Goal: Complete application form: Complete application form

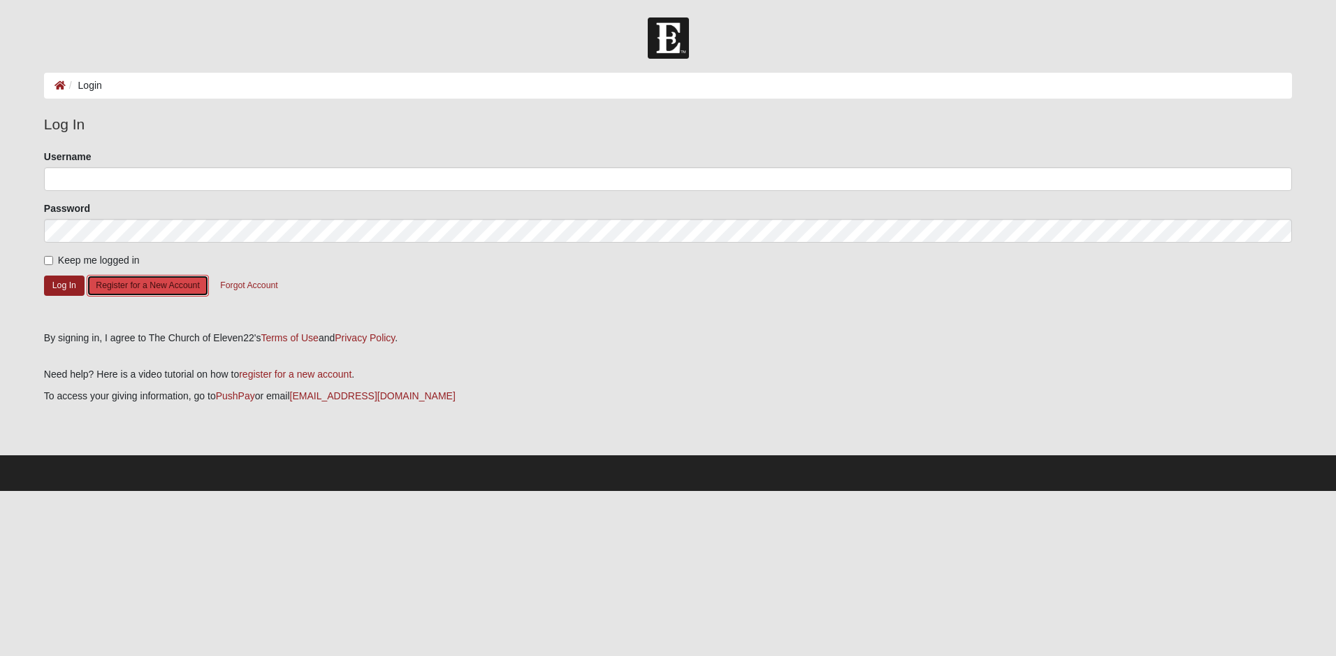
click at [118, 287] on button "Register for a New Account" at bounding box center [148, 286] width 122 height 22
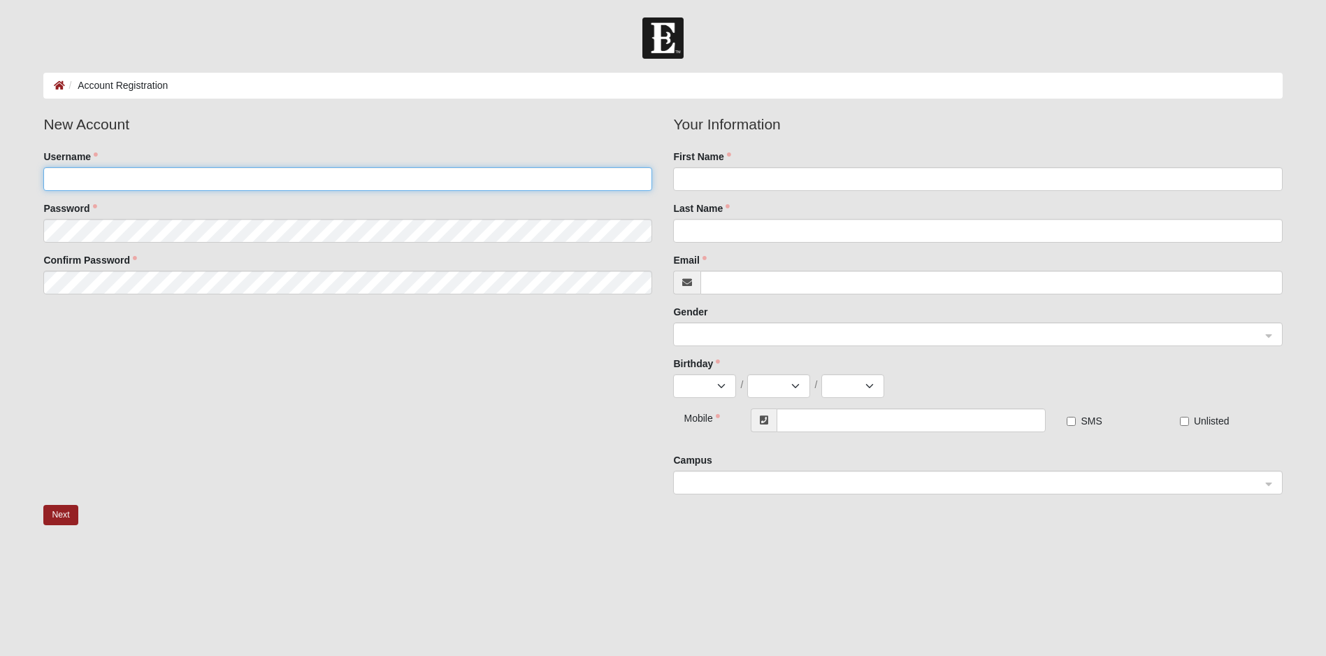
click at [233, 183] on input "Username" at bounding box center [347, 179] width 609 height 24
type input "gbassett65"
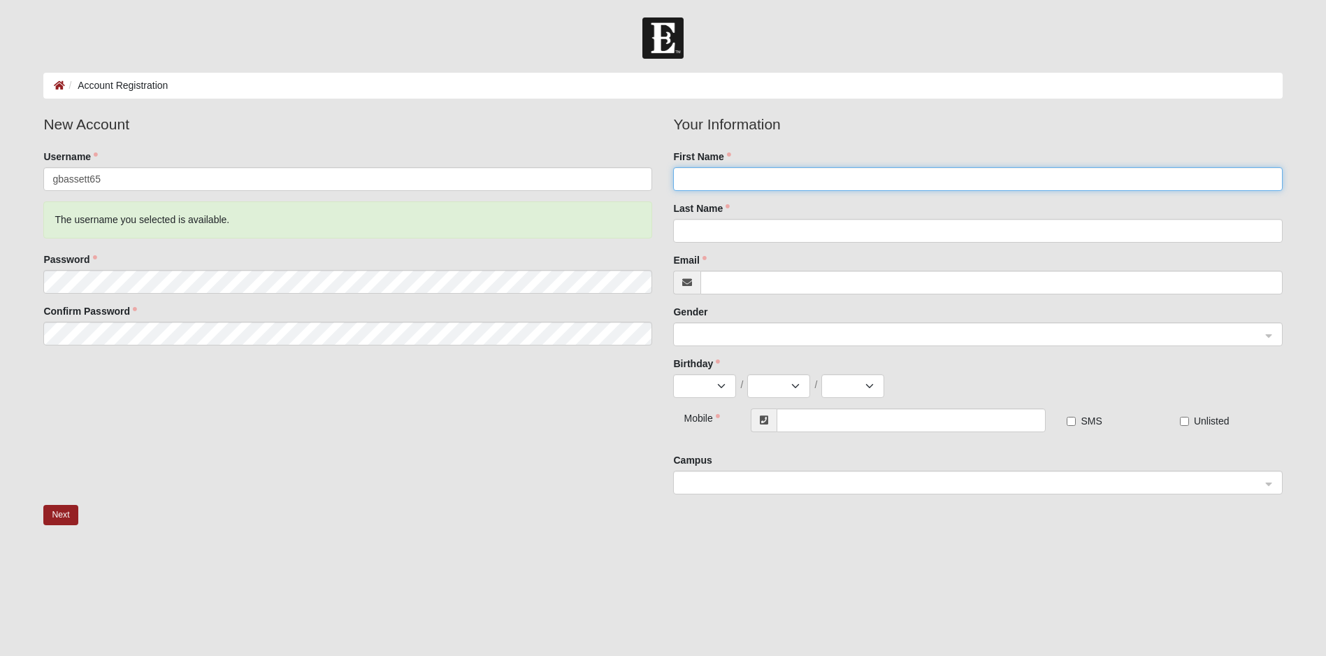
click at [789, 177] on input "First Name" at bounding box center [977, 179] width 609 height 24
type input "[PERSON_NAME]"
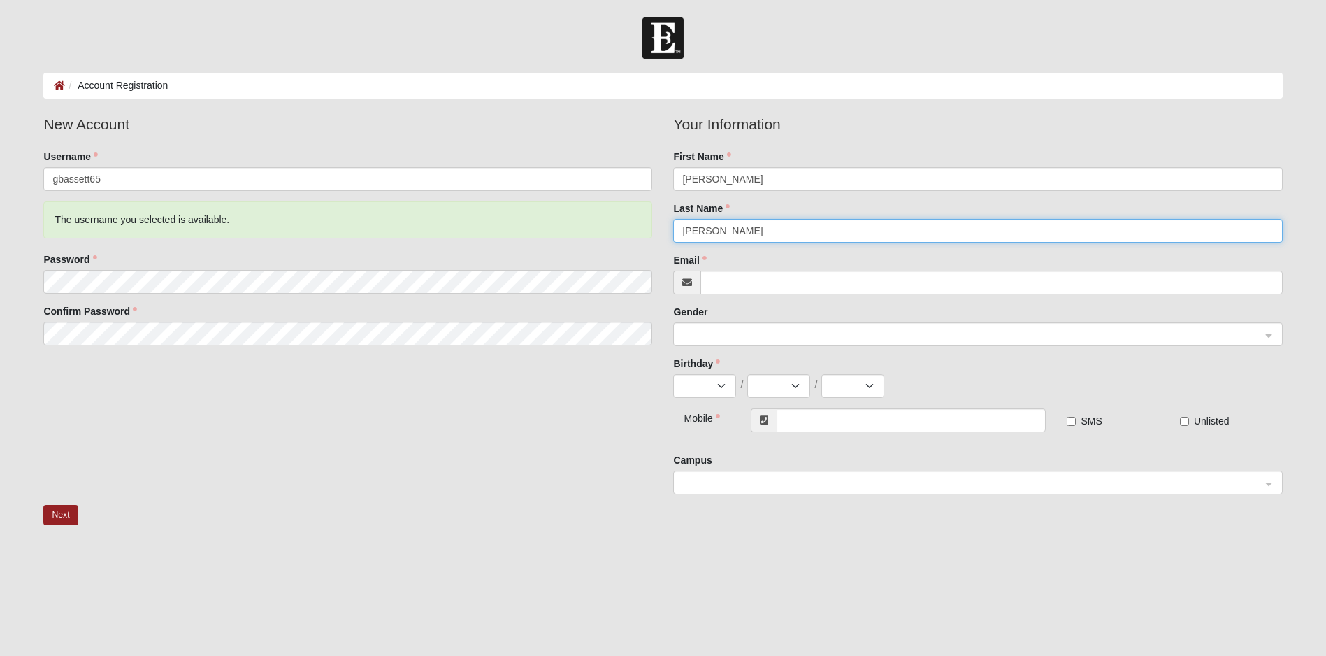
type input "[PERSON_NAME]"
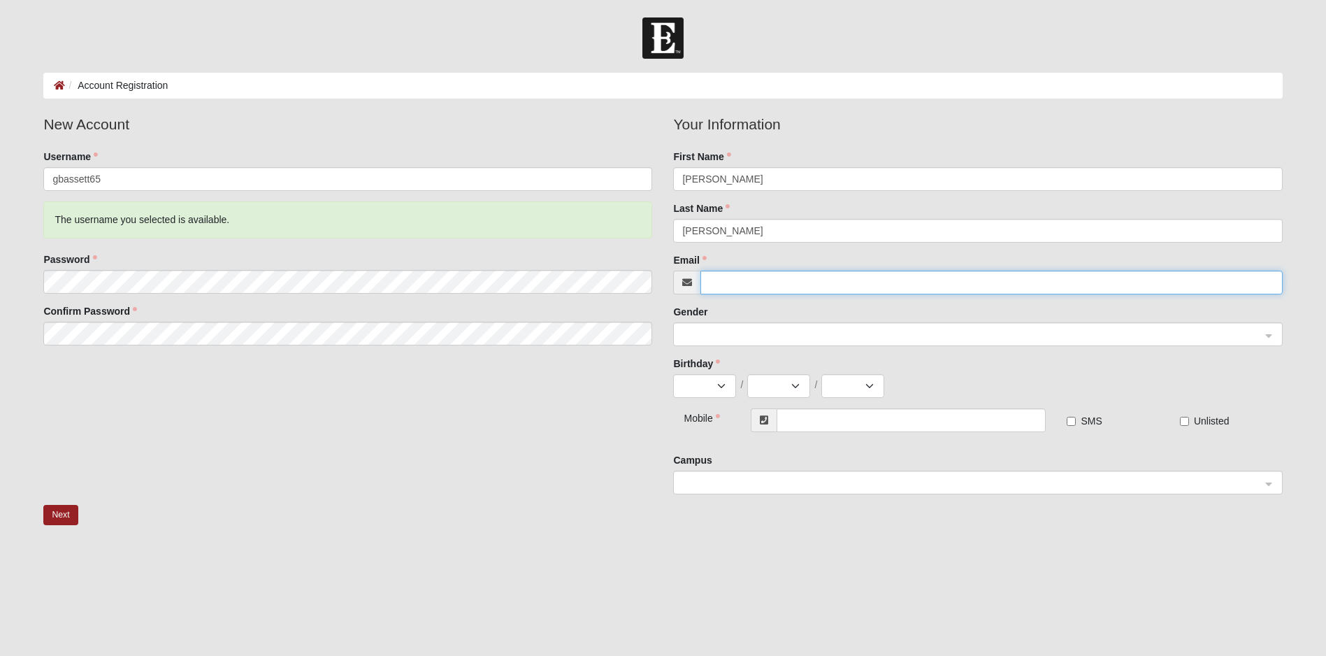
click at [784, 280] on input "Email" at bounding box center [991, 282] width 582 height 24
type input "[EMAIL_ADDRESS][DOMAIN_NAME]"
click at [1266, 334] on div at bounding box center [977, 335] width 607 height 24
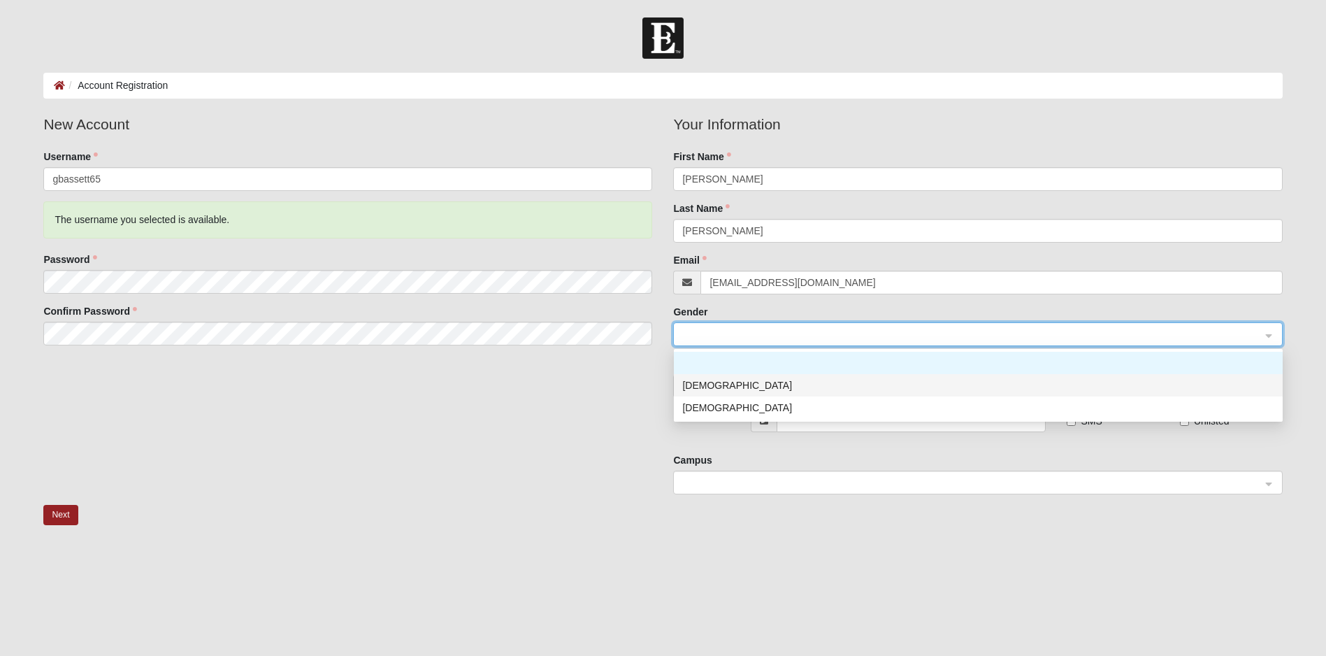
click at [712, 384] on div "[DEMOGRAPHIC_DATA]" at bounding box center [978, 384] width 592 height 15
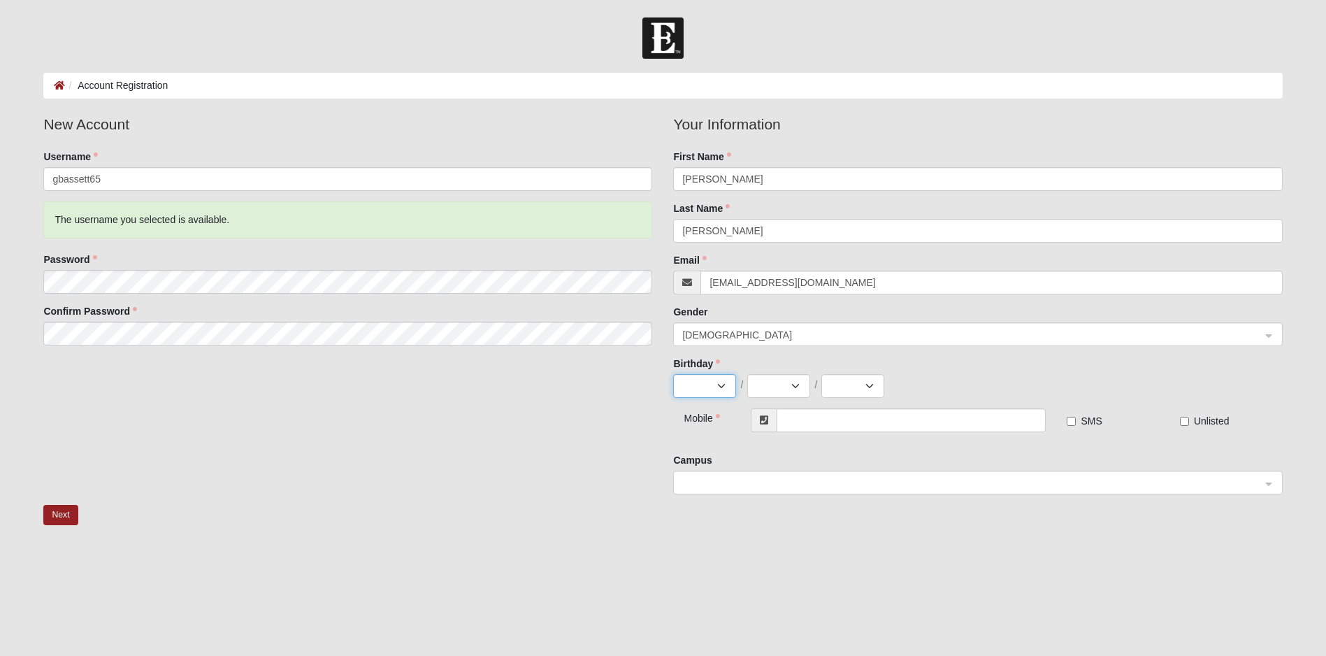
select select "12"
select select "1965"
click at [929, 420] on input "text" at bounding box center [911, 420] width 269 height 24
type input "[PHONE_NUMBER]"
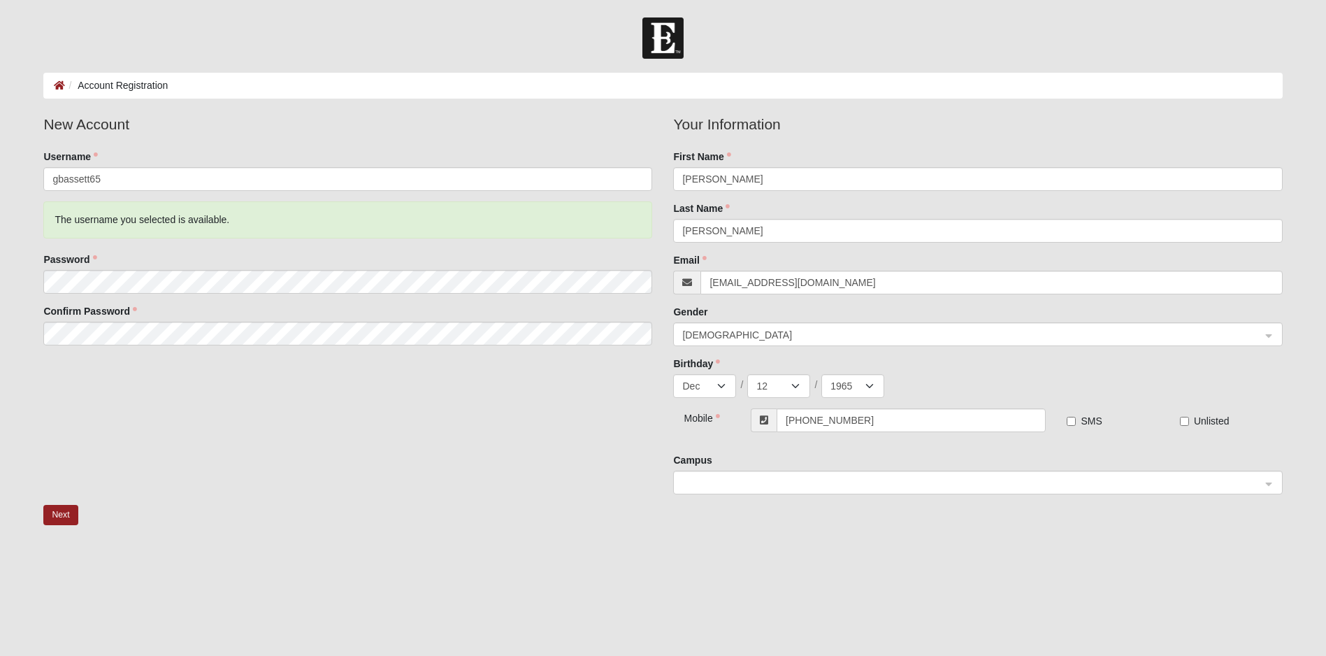
click at [826, 473] on input "search" at bounding box center [972, 481] width 582 height 21
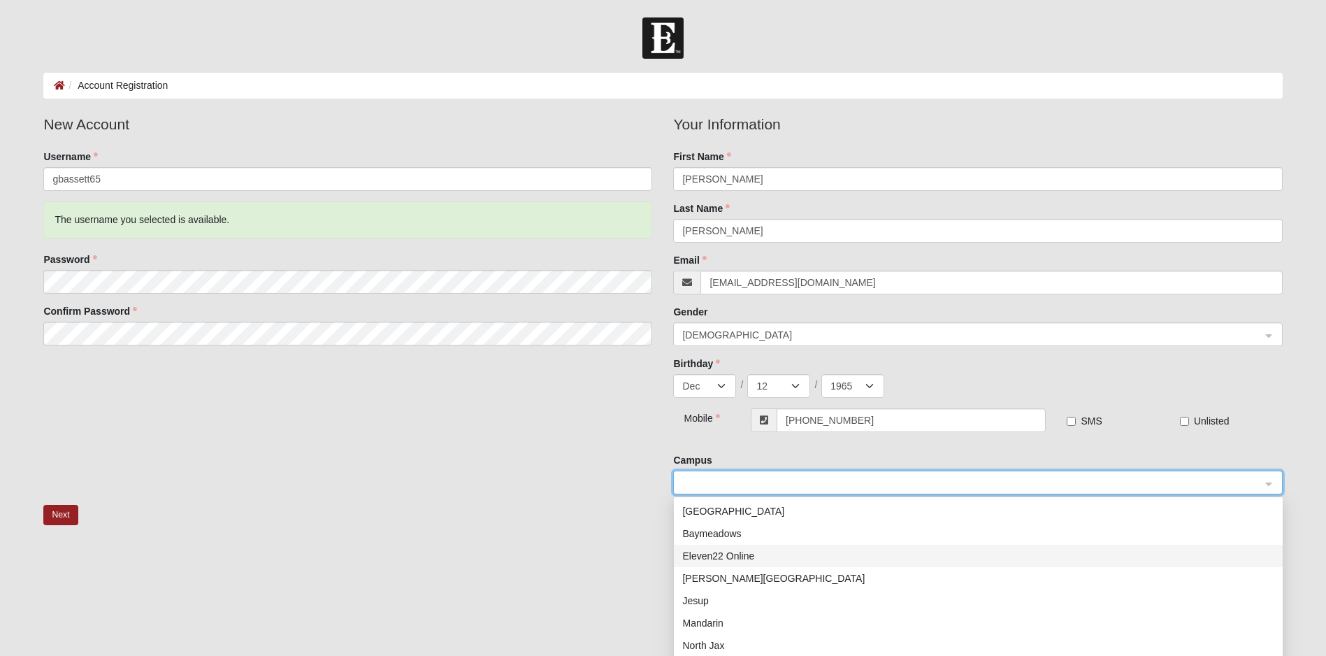
click at [754, 553] on div "Eleven22 Online" at bounding box center [978, 555] width 592 height 15
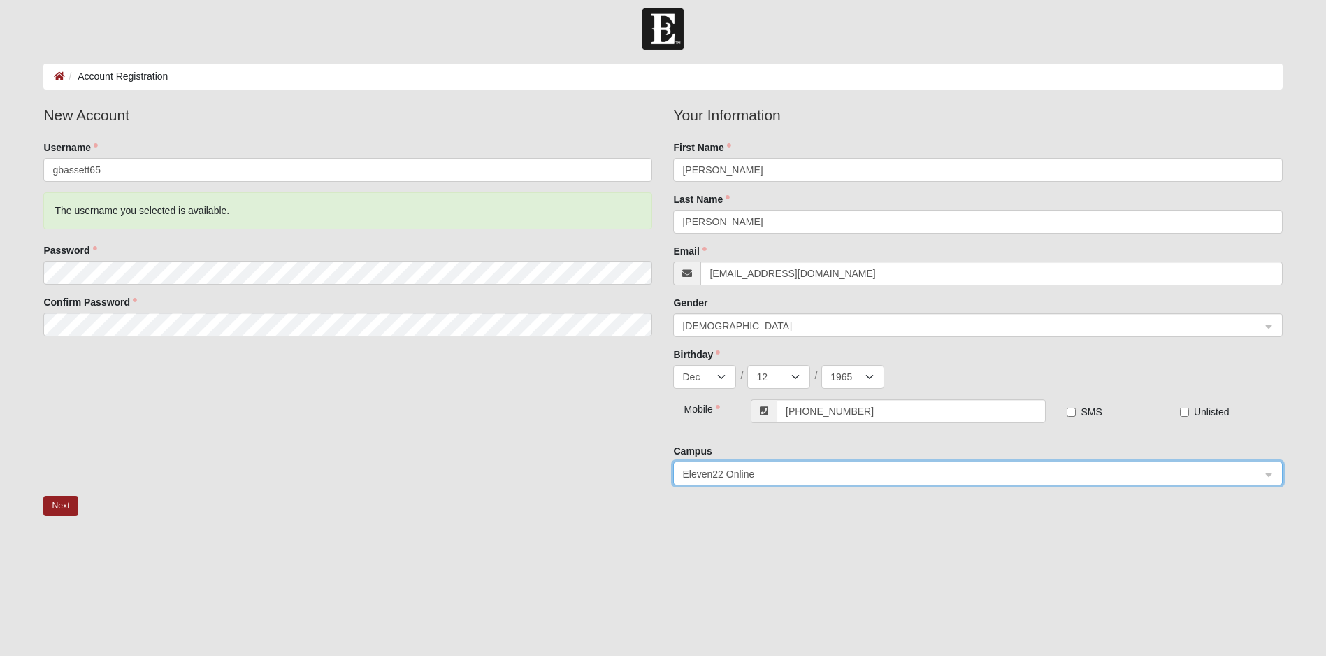
scroll to position [71, 0]
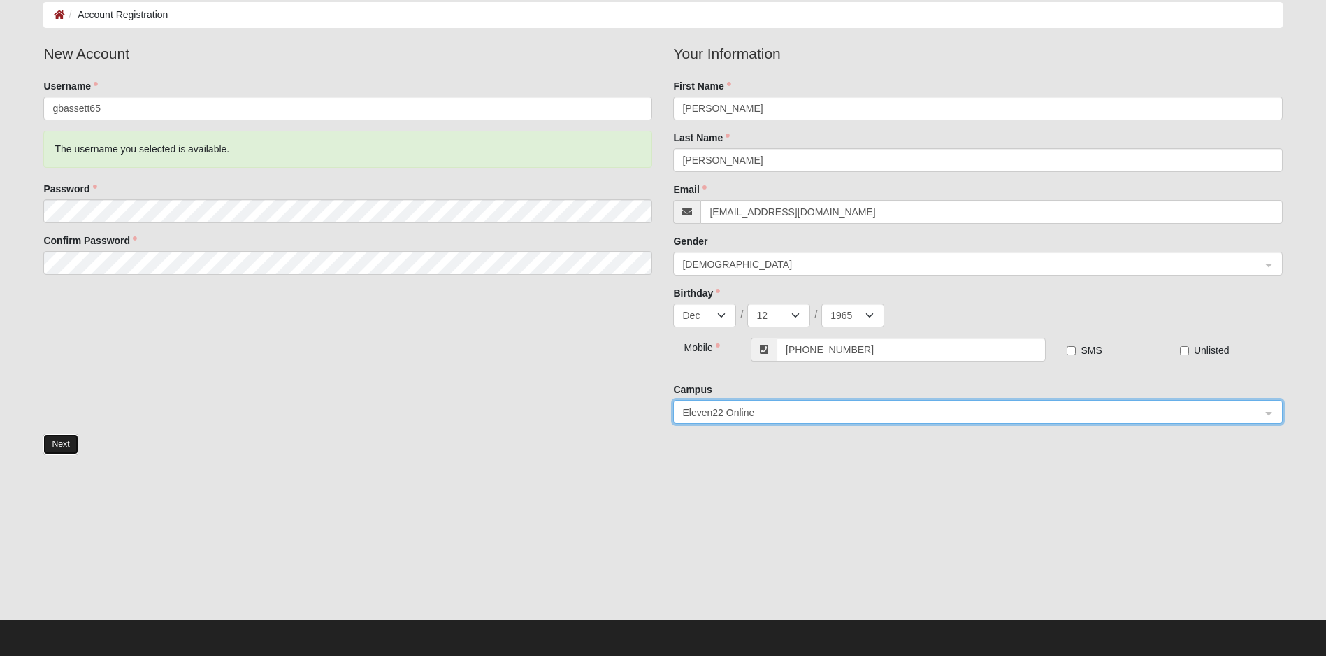
click at [63, 448] on button "Next" at bounding box center [60, 444] width 34 height 20
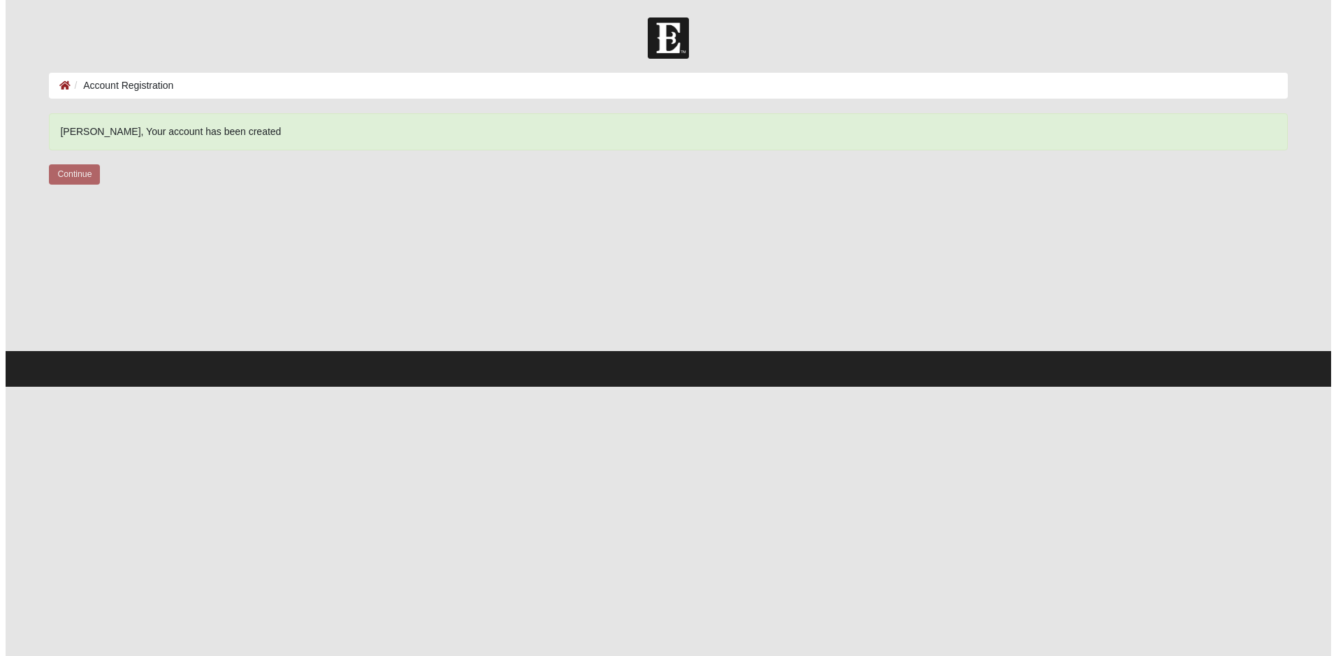
scroll to position [0, 0]
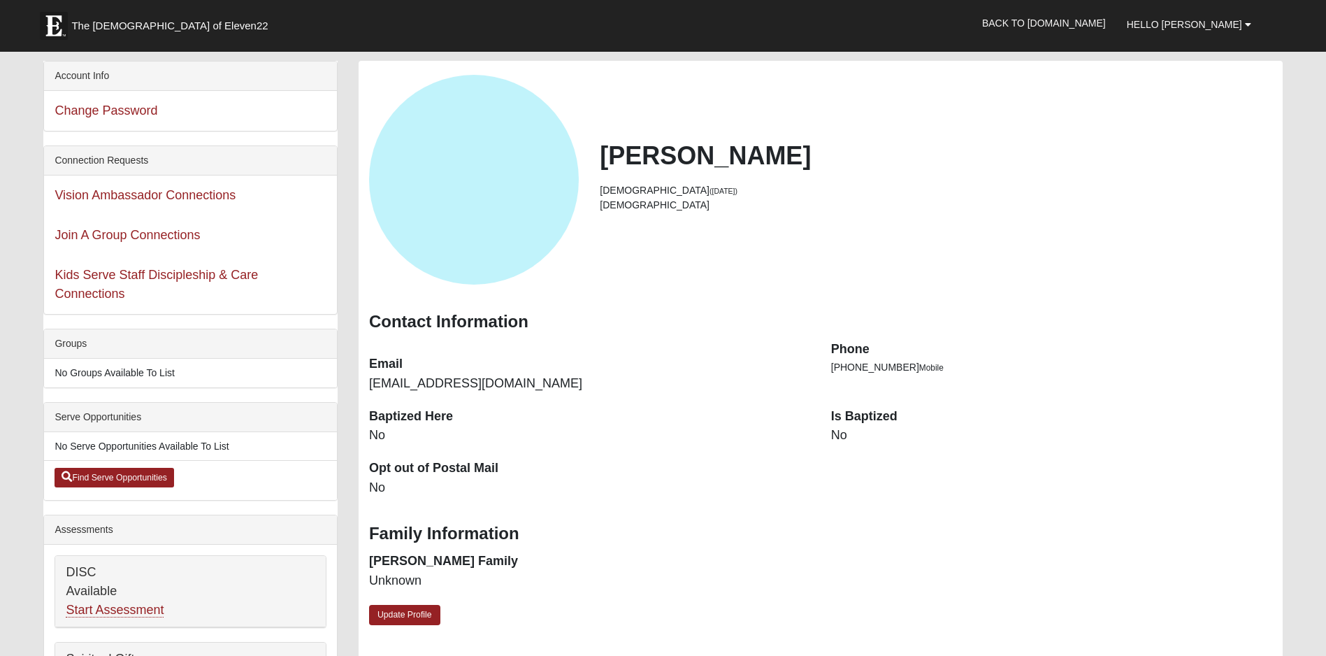
scroll to position [25, 0]
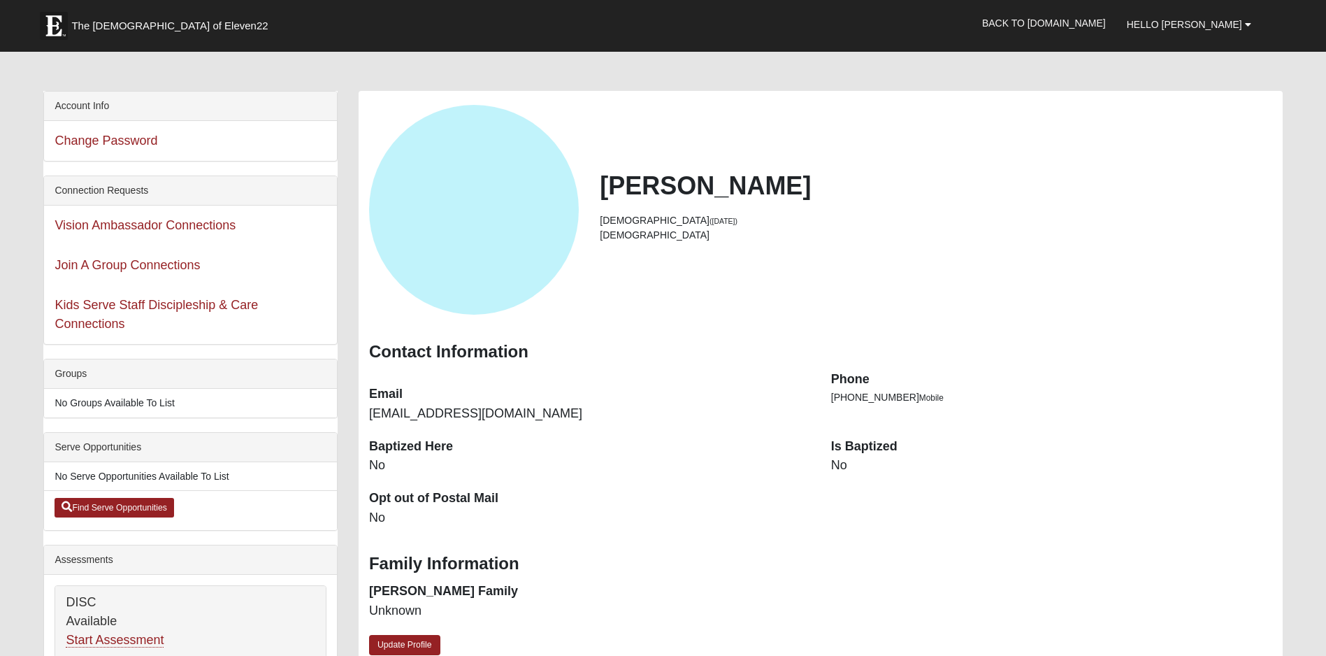
click at [851, 450] on dt "Is Baptized" at bounding box center [1051, 447] width 441 height 18
click at [844, 468] on dd "No" at bounding box center [1051, 465] width 441 height 18
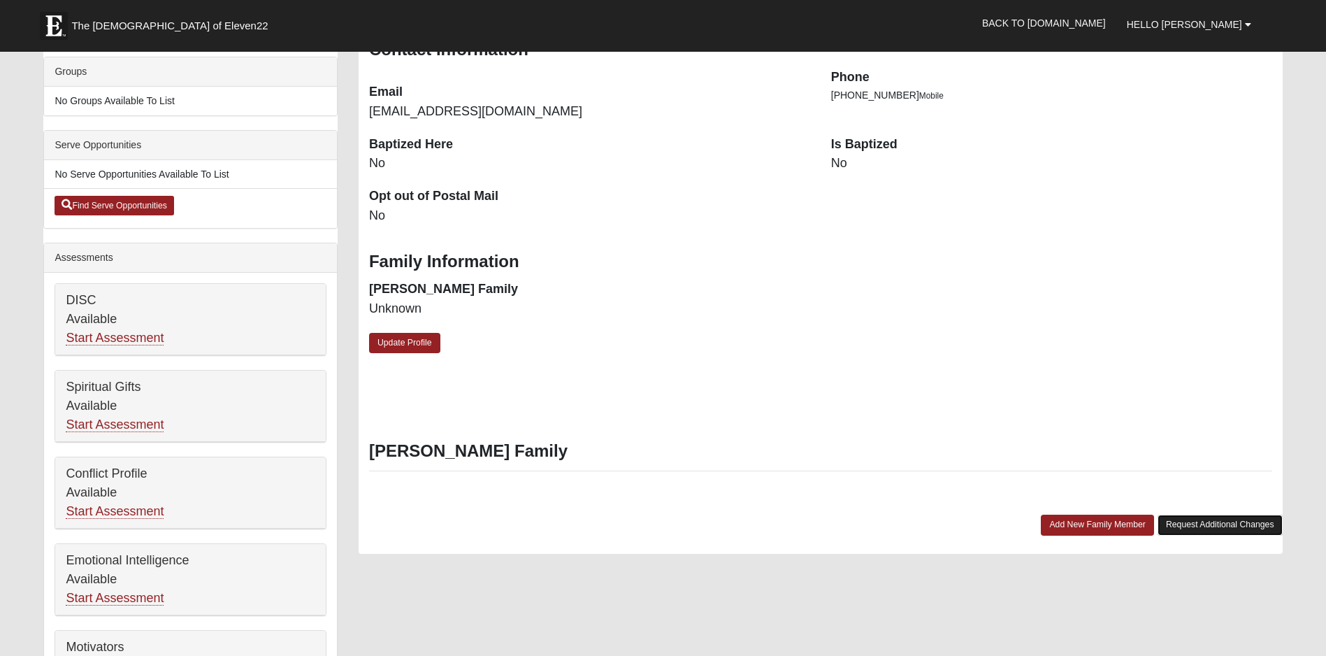
click at [1218, 524] on link "Request Additional Changes" at bounding box center [1219, 524] width 125 height 20
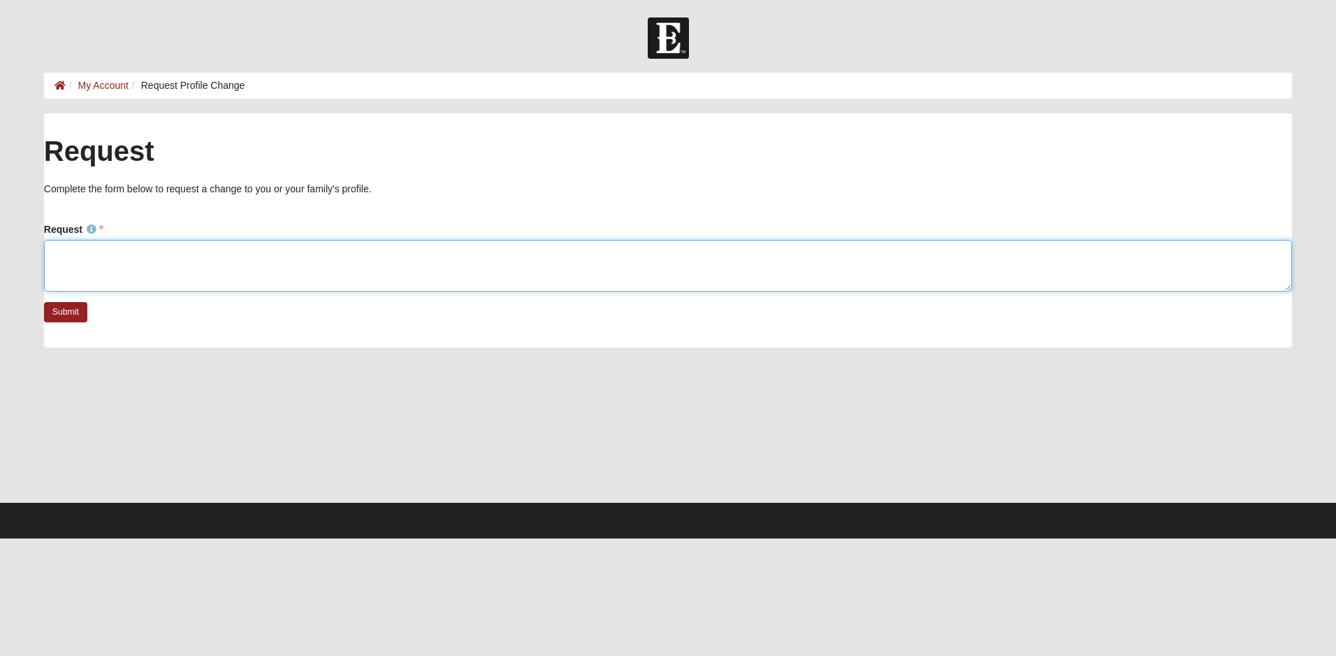
click at [73, 255] on textarea "Request" at bounding box center [668, 266] width 1248 height 52
type textarea "Yes I have been baptized. :)"
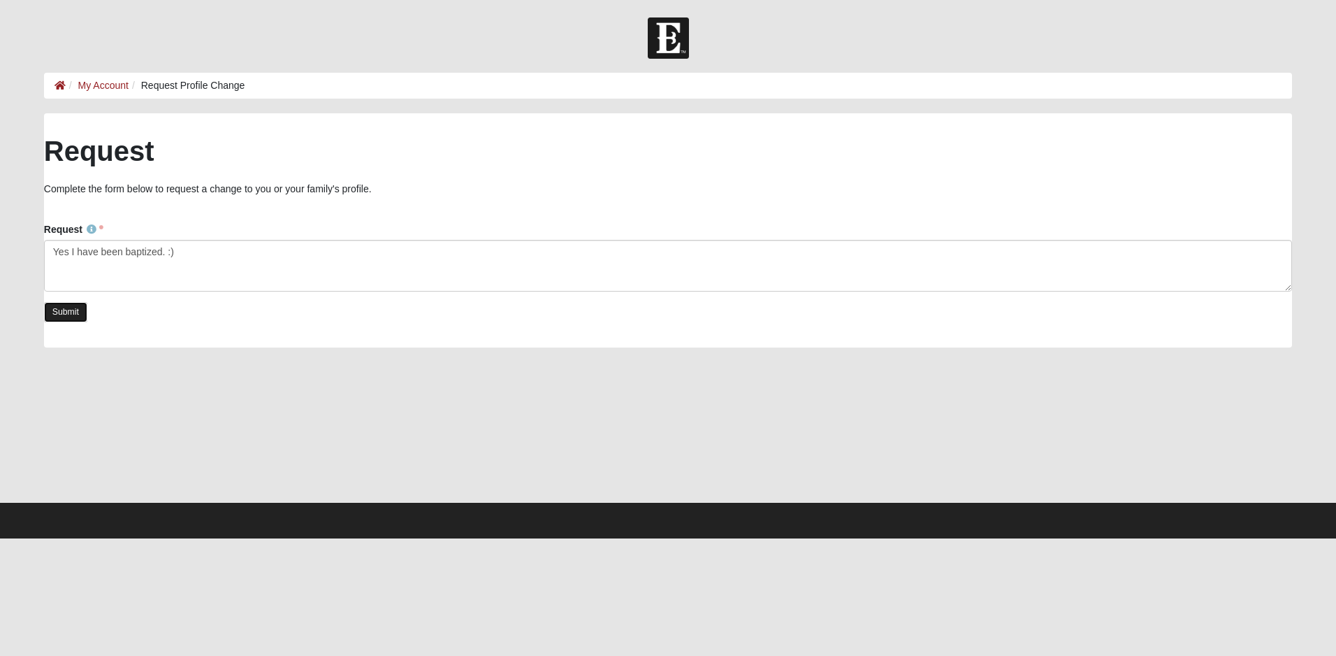
click at [57, 308] on link "Submit" at bounding box center [65, 312] width 43 height 20
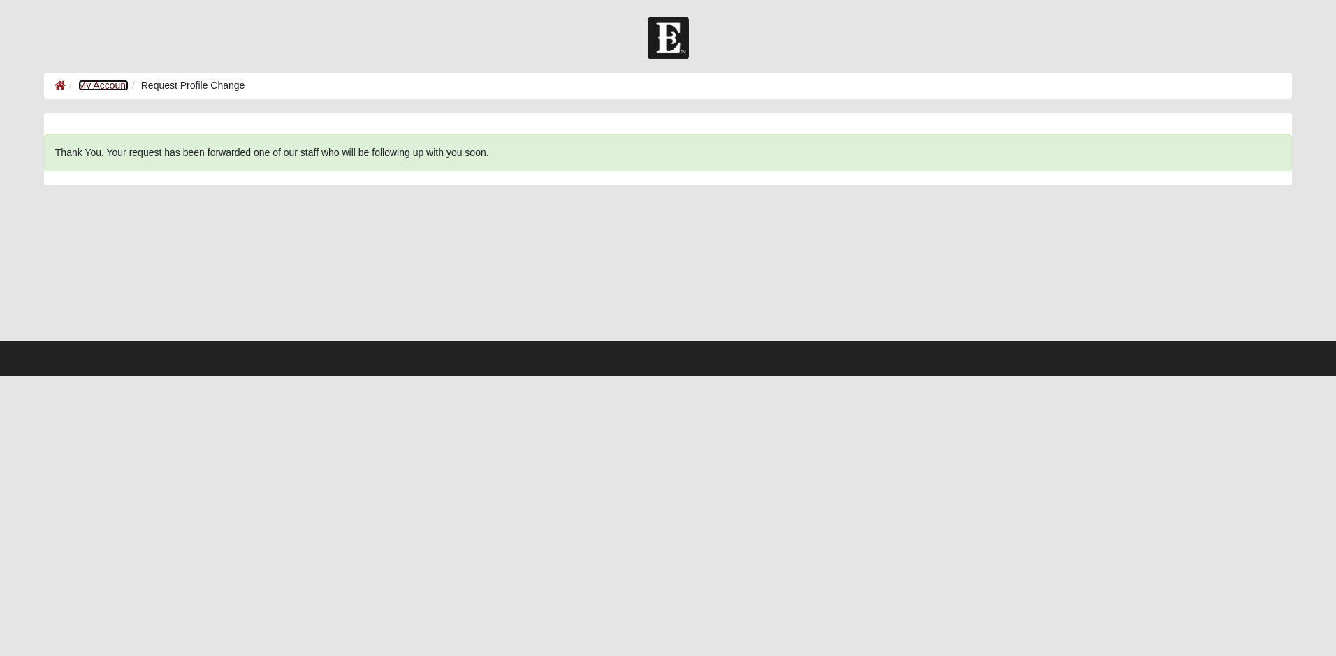
click at [102, 82] on link "My Account" at bounding box center [103, 85] width 50 height 11
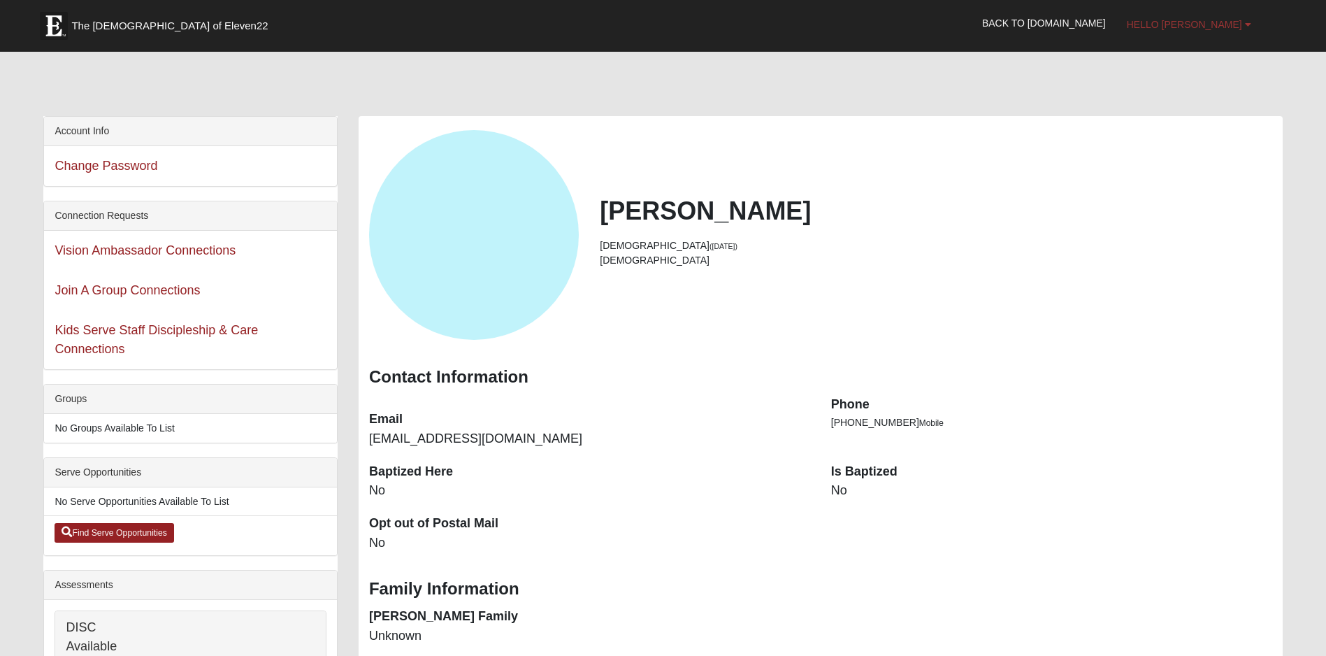
click at [1249, 24] on b at bounding box center [1248, 25] width 6 height 10
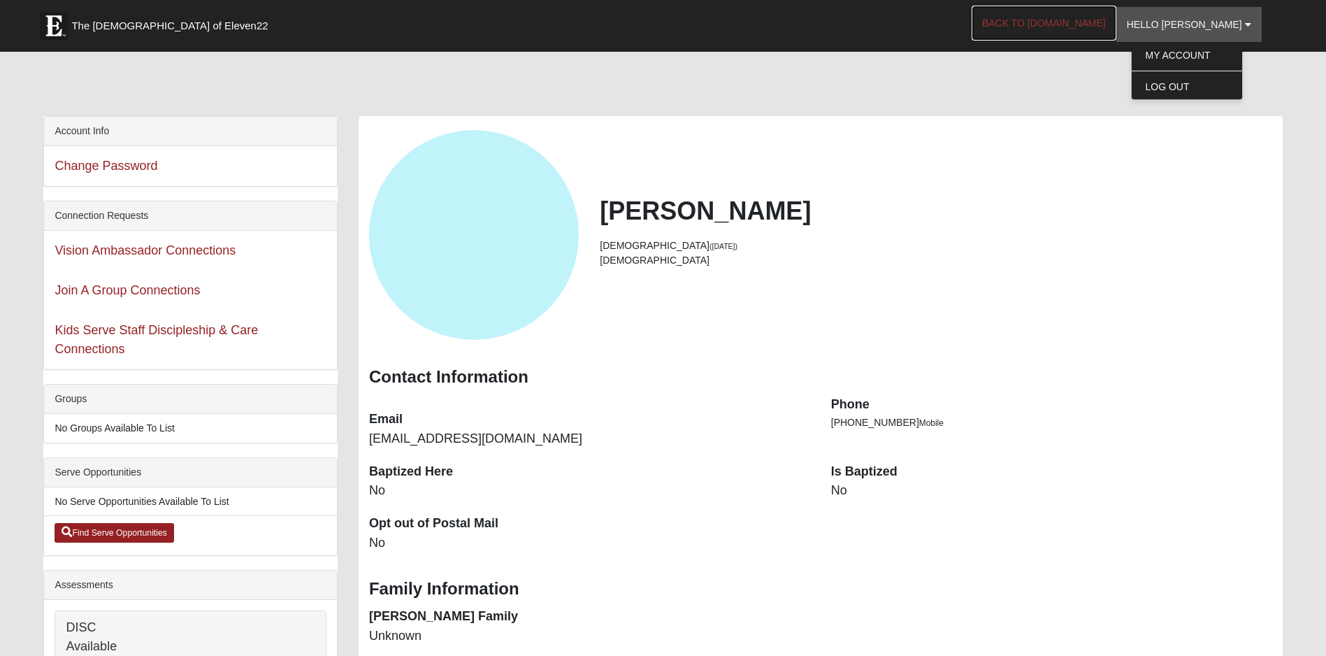
click at [1067, 21] on link "Back to [DOMAIN_NAME]" at bounding box center [1044, 23] width 145 height 35
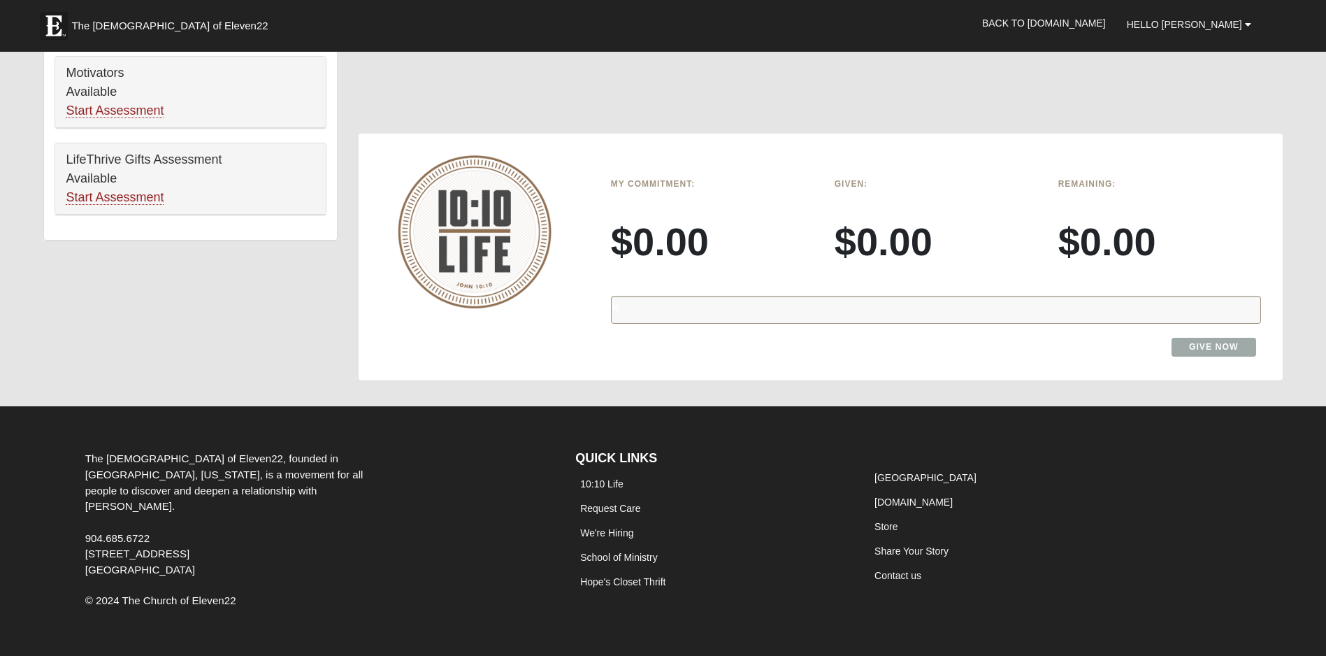
scroll to position [934, 0]
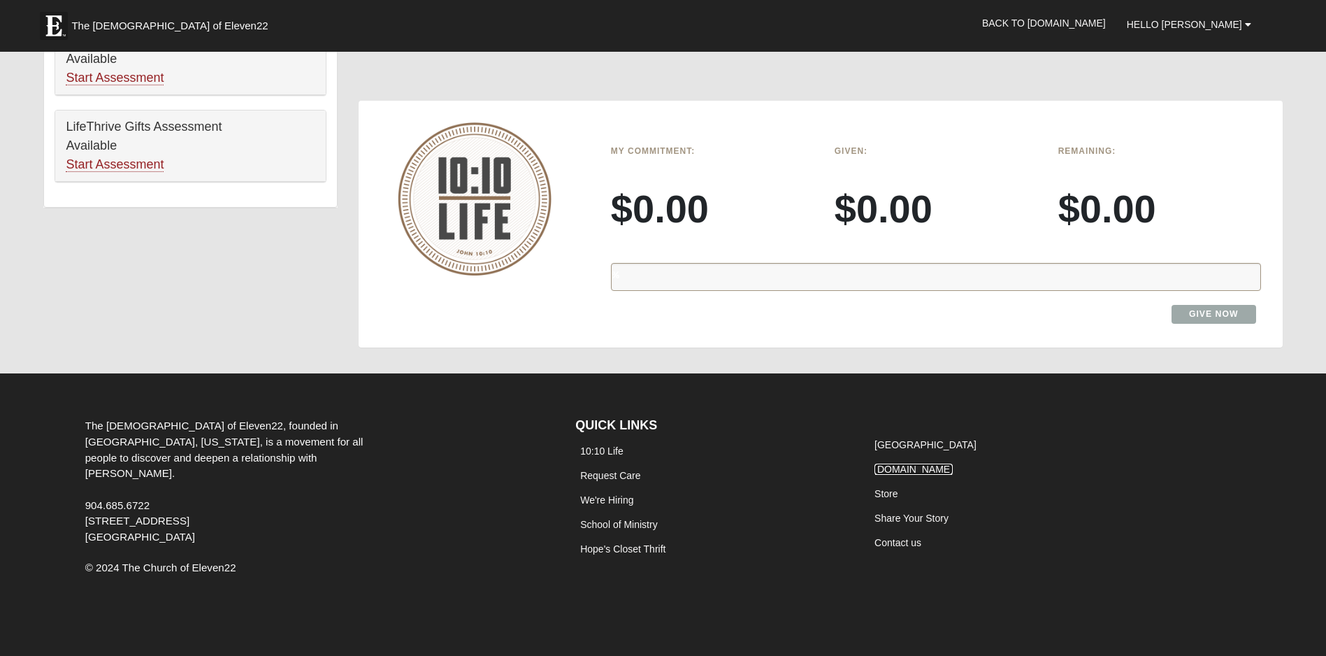
click at [909, 465] on link "JobyMartin.com" at bounding box center [913, 468] width 78 height 11
